Goal: Task Accomplishment & Management: Use online tool/utility

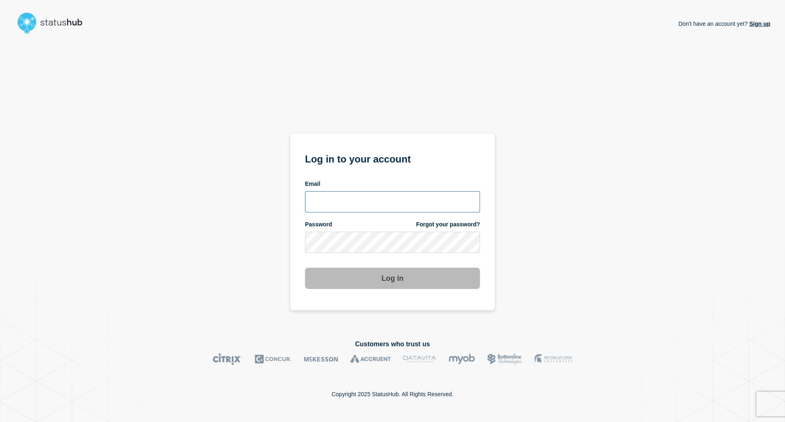
type input "mia.gronvig@ist.com"
click at [565, 189] on div "Don't have an account yet? Sign up Log in to your account Email mia.gronvig@ist…" at bounding box center [393, 181] width 756 height 289
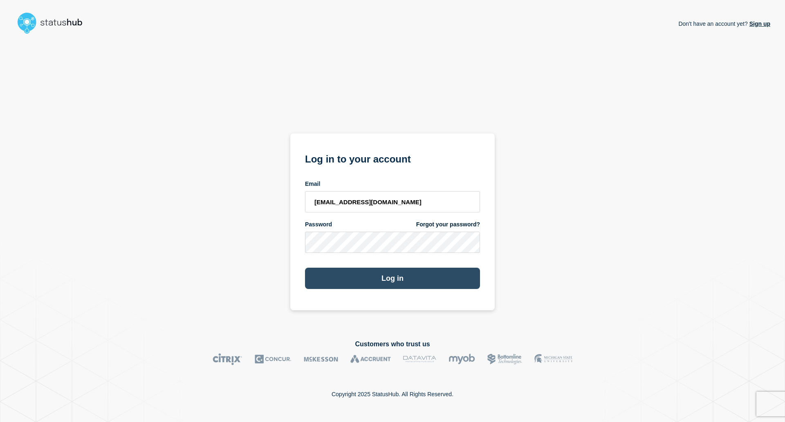
click at [407, 273] on button "Log in" at bounding box center [392, 277] width 175 height 21
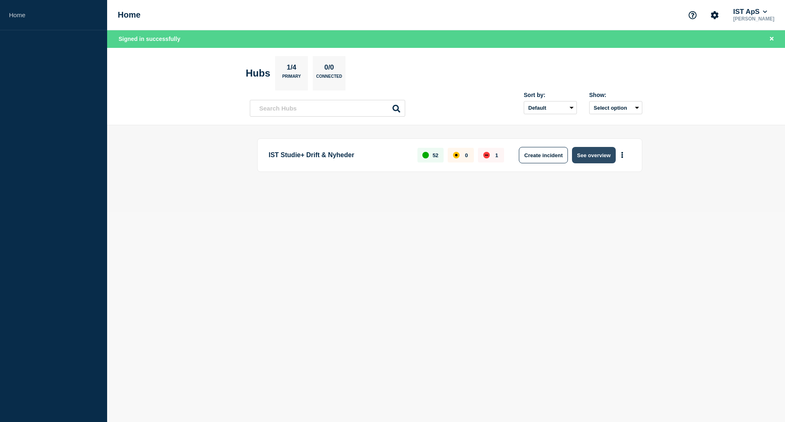
click at [589, 157] on button "See overview" at bounding box center [593, 155] width 43 height 16
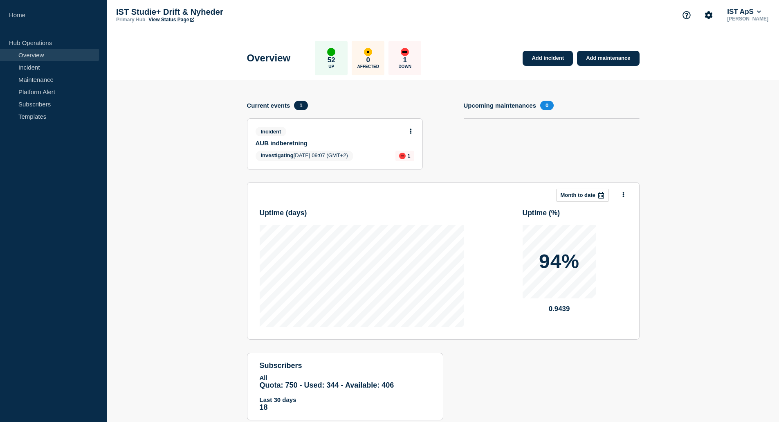
click at [387, 135] on div "Incident" at bounding box center [332, 131] width 152 height 9
click at [411, 131] on icon at bounding box center [411, 130] width 2 height 5
click at [411, 162] on link "Update incident" at bounding box center [411, 161] width 40 height 7
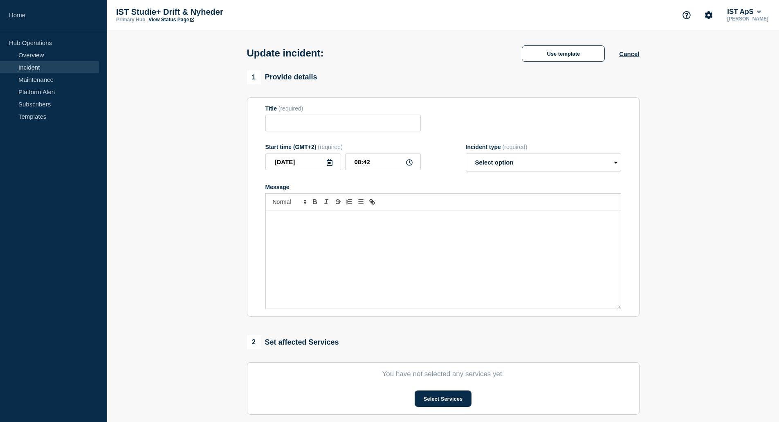
type input "AUB indberetning"
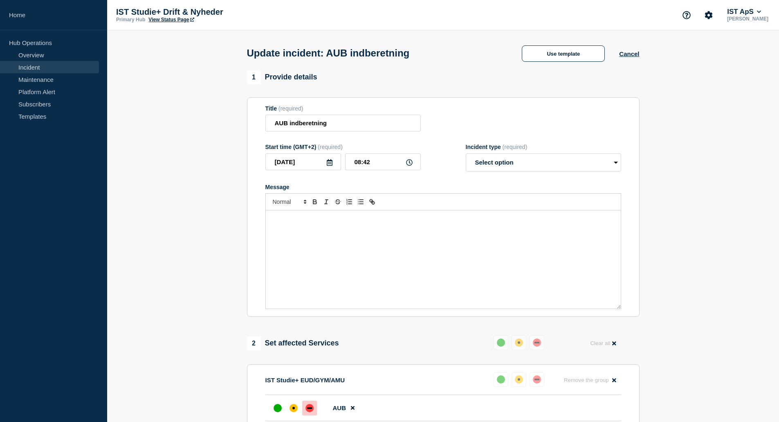
click at [341, 230] on div "Message" at bounding box center [443, 259] width 355 height 98
click at [333, 221] on p "Indberetning til AUB kører igen." at bounding box center [443, 218] width 343 height 7
click at [350, 222] on p "Indberetning til AUB afvikles igen." at bounding box center [443, 218] width 343 height 7
click at [613, 162] on select "Select option Investigating Identified Monitoring Resolved" at bounding box center [543, 162] width 155 height 18
select select "resolved"
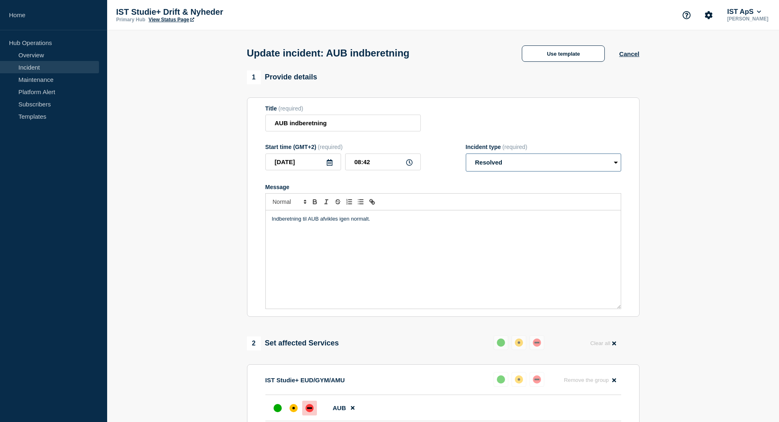
click at [466, 155] on select "Select option Investigating Identified Monitoring Resolved" at bounding box center [543, 162] width 155 height 18
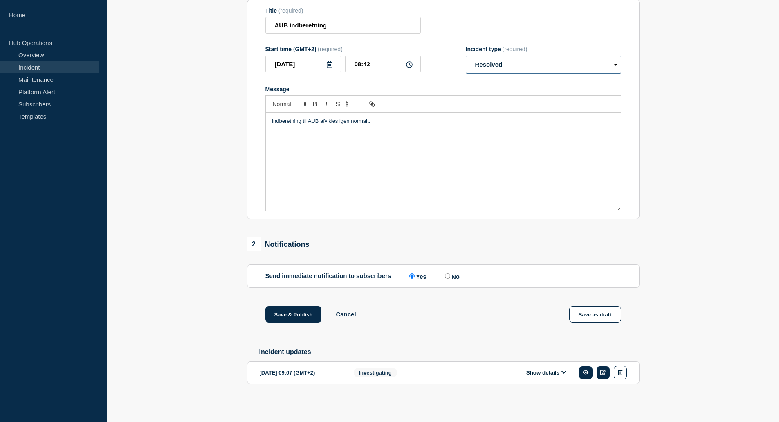
scroll to position [102, 0]
click at [293, 313] on button "Save & Publish" at bounding box center [293, 314] width 56 height 16
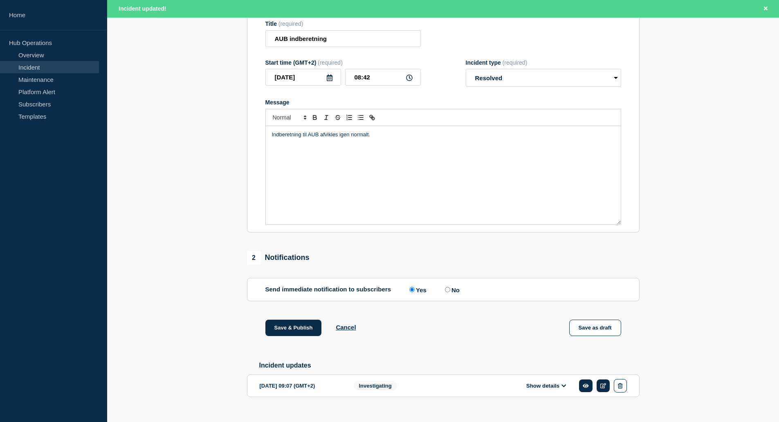
scroll to position [119, 0]
